Goal: Connect with others: Connect with others

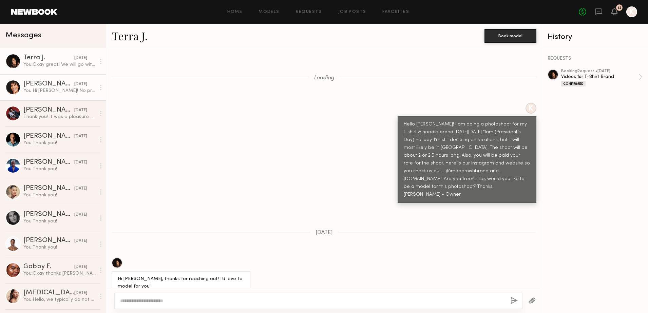
scroll to position [1087, 0]
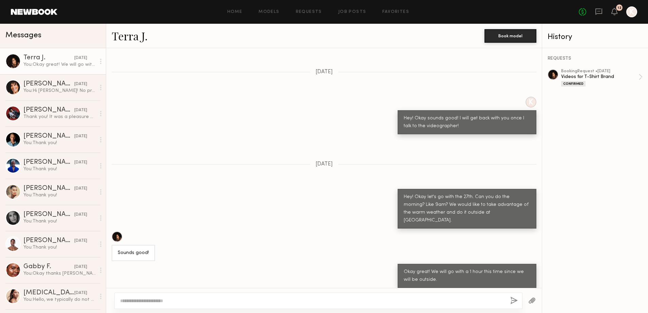
click at [135, 37] on link "Terra J." at bounding box center [130, 36] width 36 height 15
click at [56, 64] on div "You: Okay great! We will go with a 1 hour this time since we will be outside." at bounding box center [59, 64] width 72 height 6
click at [128, 39] on link "Terra J." at bounding box center [130, 36] width 36 height 15
